Goal: Task Accomplishment & Management: Manage account settings

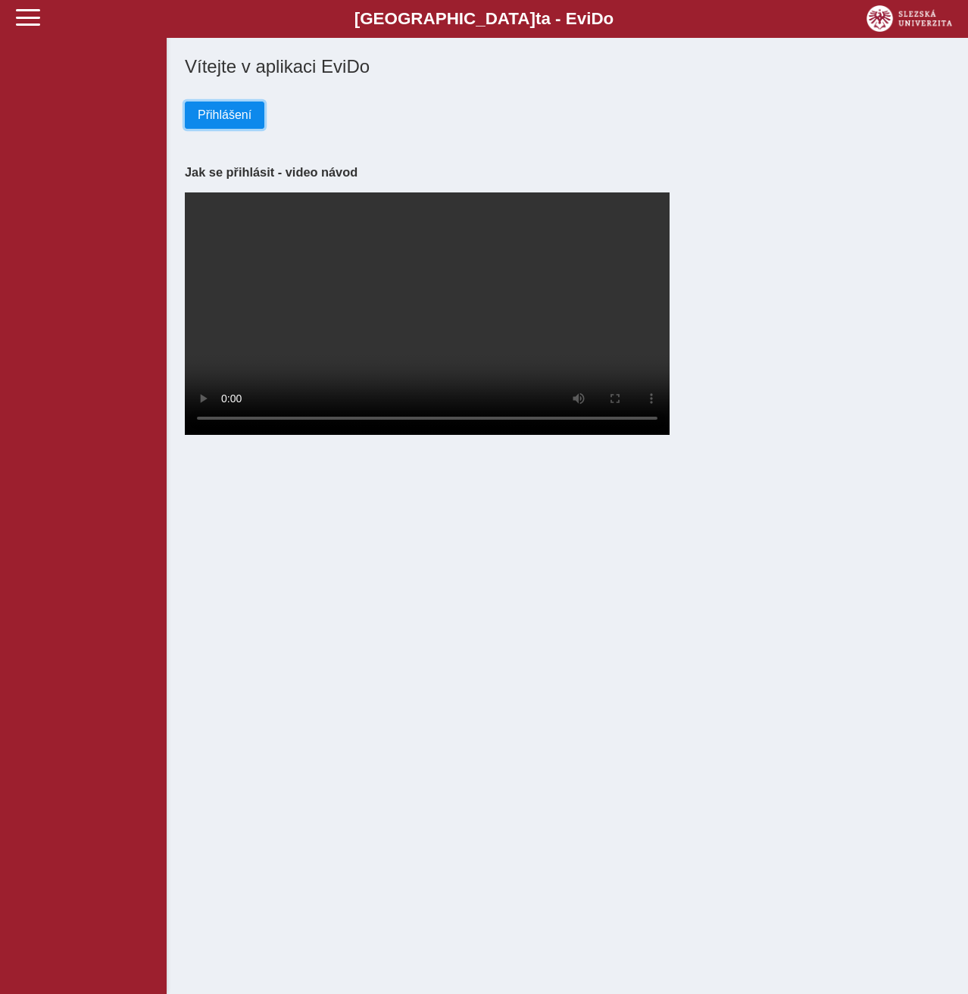
click at [232, 114] on span "Přihlášení" at bounding box center [225, 115] width 54 height 14
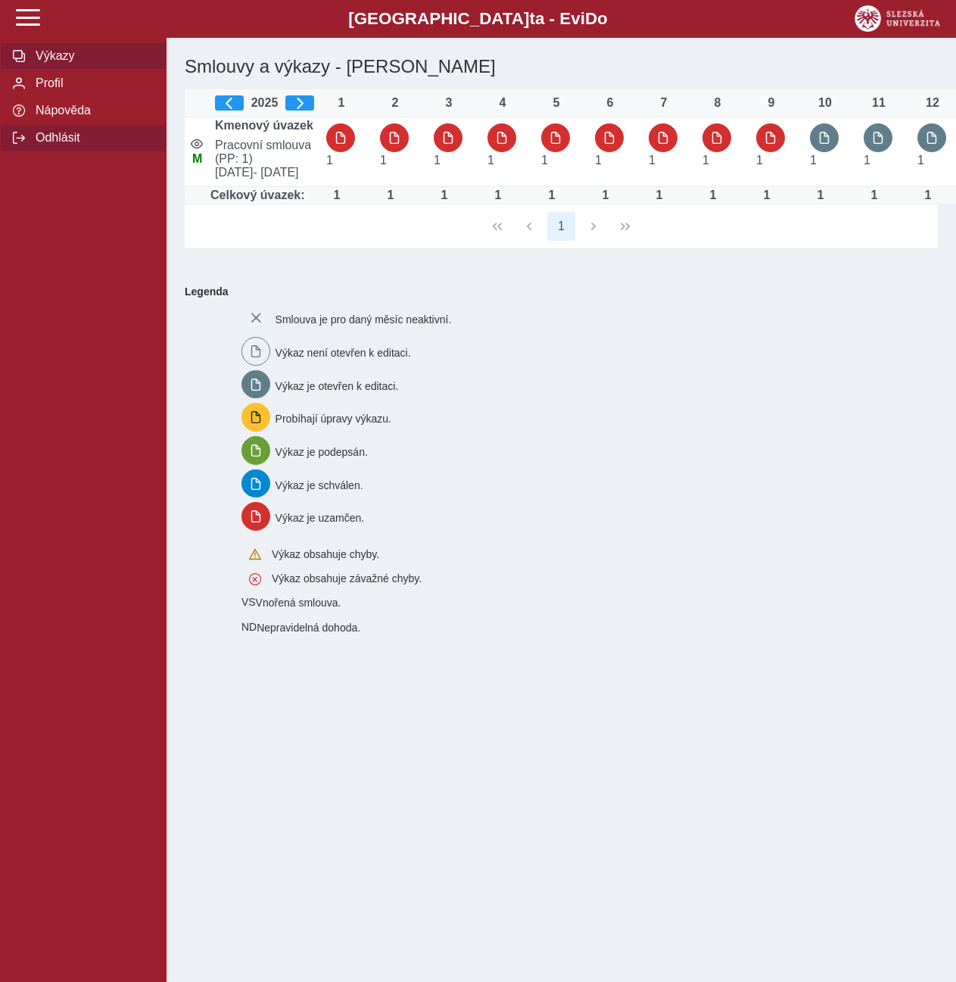
click at [65, 142] on span "Odhlásit" at bounding box center [92, 138] width 123 height 14
